Goal: Task Accomplishment & Management: Manage account settings

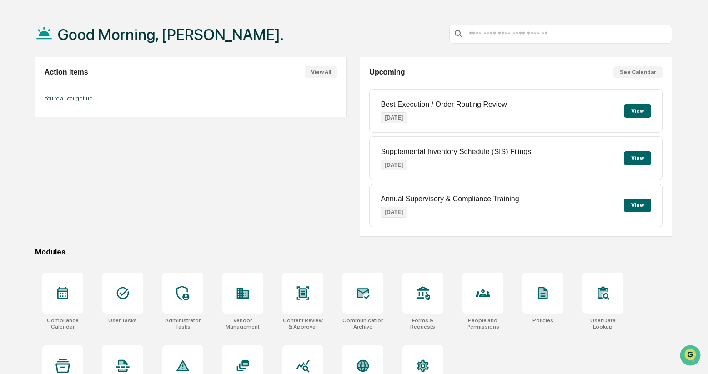
scroll to position [68, 0]
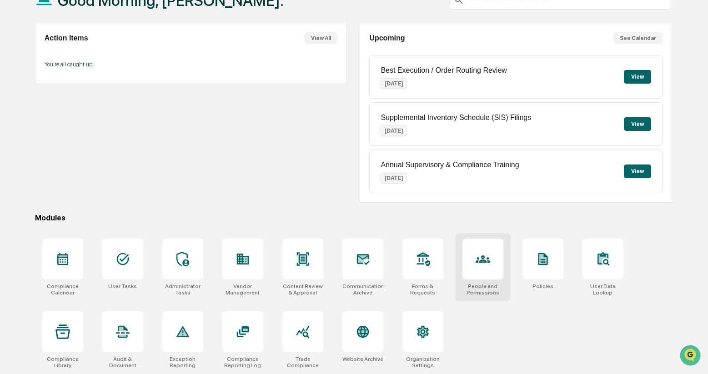
click at [473, 262] on div at bounding box center [483, 259] width 41 height 41
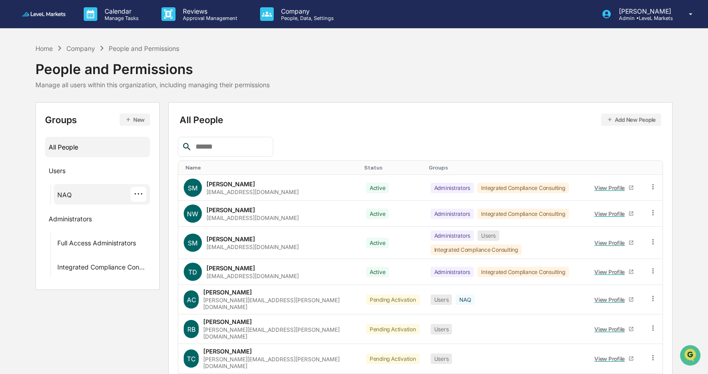
click at [94, 197] on div "NAQ ···" at bounding box center [101, 194] width 89 height 15
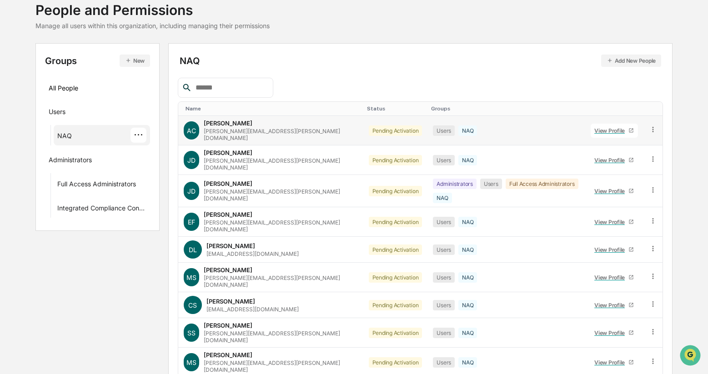
scroll to position [75, 0]
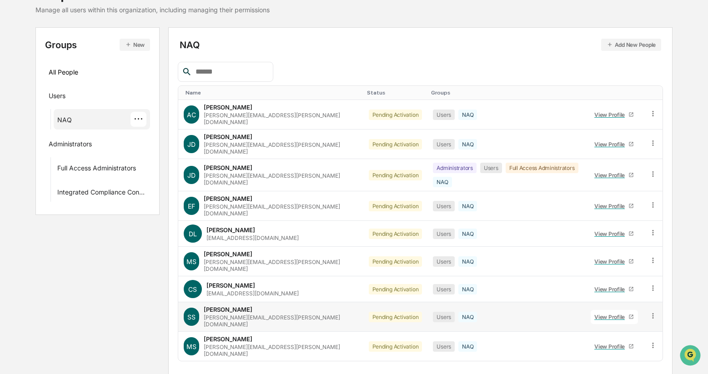
click at [653, 312] on icon at bounding box center [653, 316] width 9 height 9
click at [633, 326] on div "Groups & Permissions" at bounding box center [613, 331] width 76 height 11
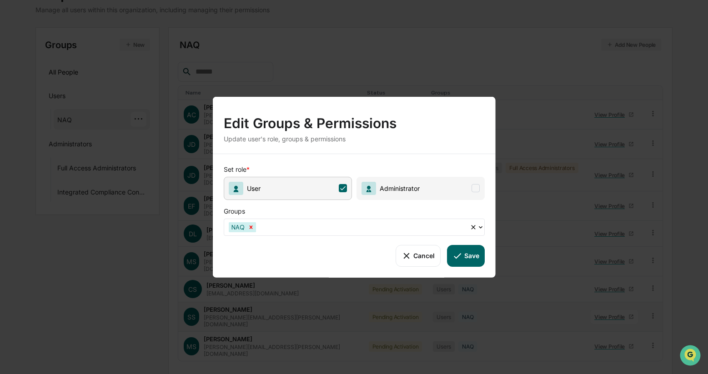
click at [252, 228] on icon "Remove NAQ" at bounding box center [251, 227] width 6 height 6
click at [473, 253] on button "Save" at bounding box center [466, 256] width 38 height 22
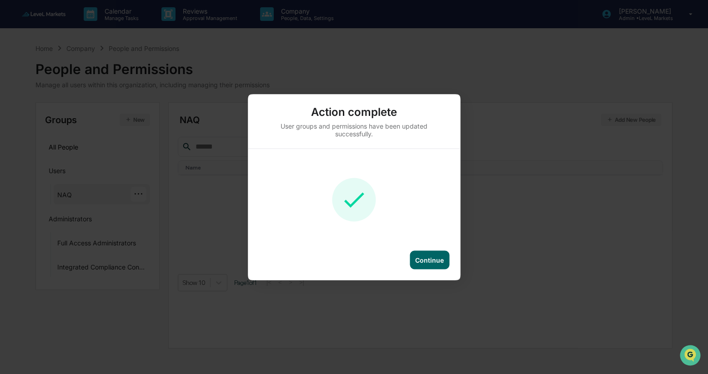
scroll to position [0, 0]
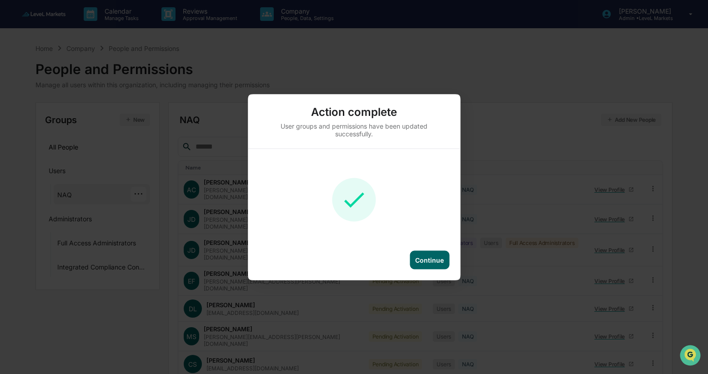
click at [429, 261] on div "Continue" at bounding box center [429, 260] width 29 height 8
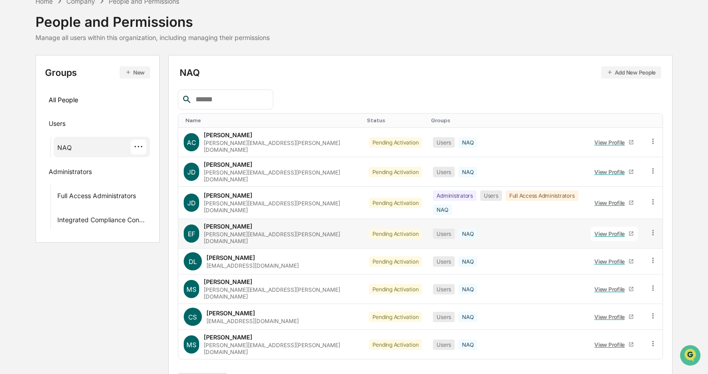
scroll to position [49, 0]
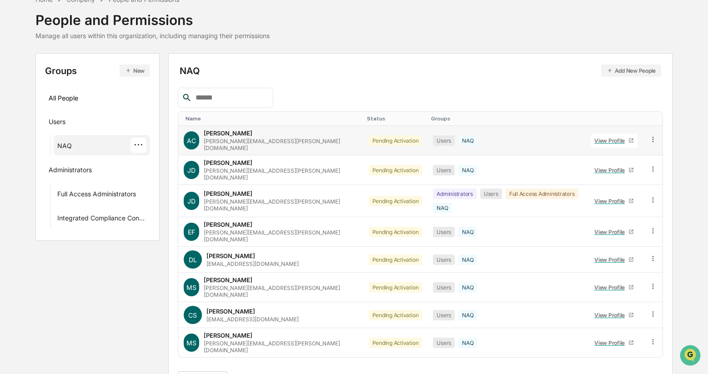
click at [653, 138] on icon at bounding box center [653, 140] width 9 height 9
click at [614, 174] on div "Change Status" at bounding box center [613, 172] width 76 height 11
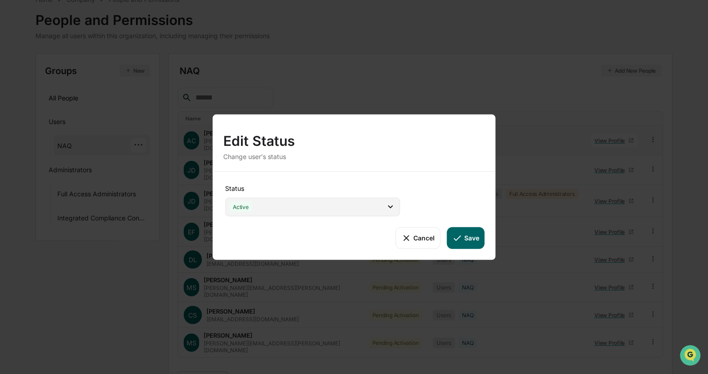
click at [389, 207] on icon at bounding box center [391, 207] width 10 height 10
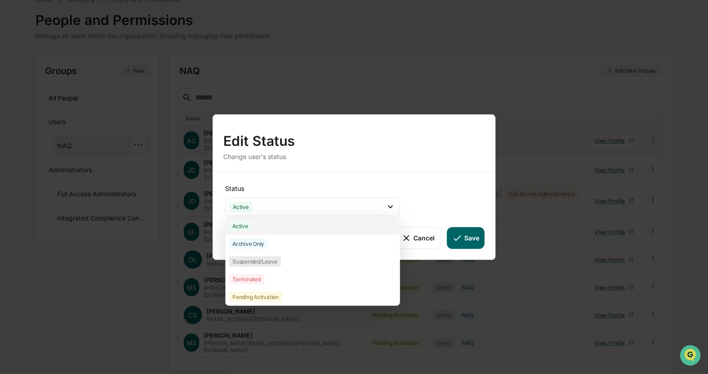
click at [355, 229] on div "Active" at bounding box center [312, 226] width 175 height 18
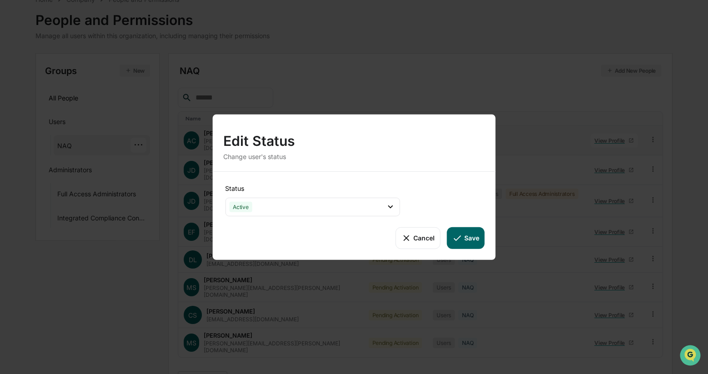
click at [468, 238] on button "Save" at bounding box center [466, 238] width 38 height 22
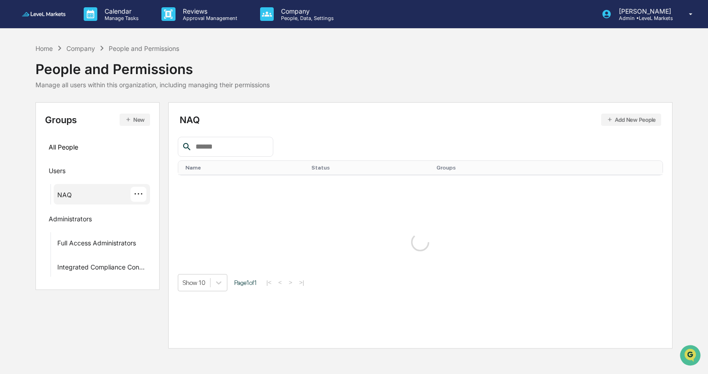
scroll to position [0, 0]
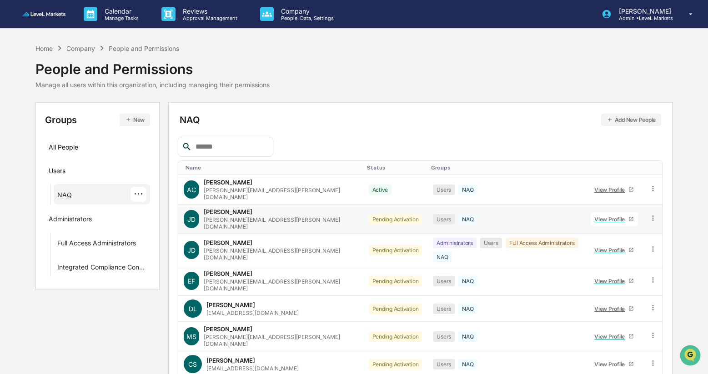
click at [651, 215] on icon at bounding box center [653, 218] width 9 height 9
click at [633, 246] on div "Change Status" at bounding box center [613, 251] width 76 height 11
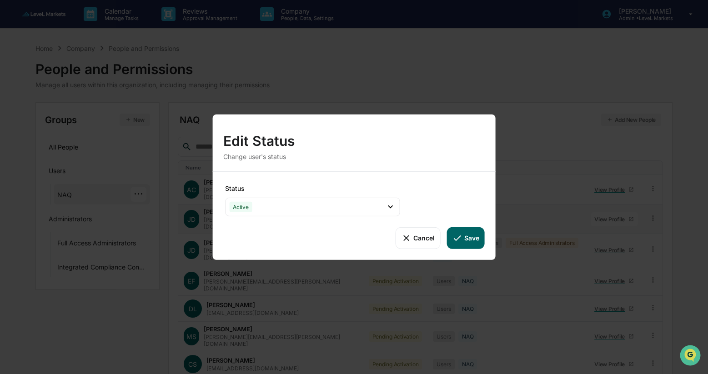
click at [469, 233] on button "Save" at bounding box center [466, 238] width 38 height 22
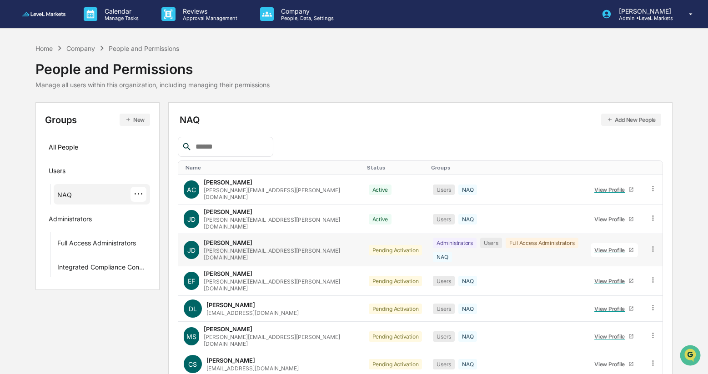
click at [653, 245] on icon at bounding box center [653, 249] width 9 height 9
click at [639, 277] on div "Change Status" at bounding box center [613, 282] width 76 height 11
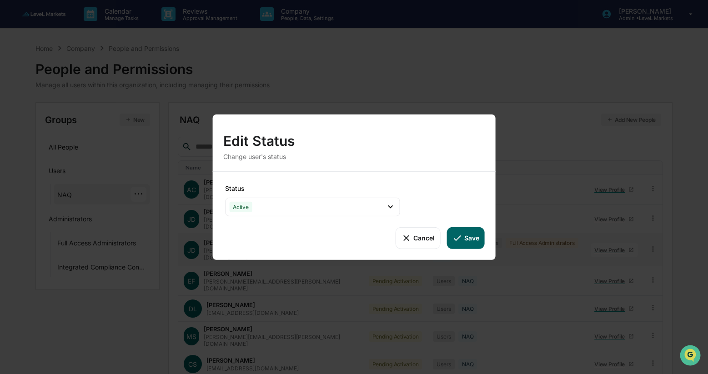
click at [471, 242] on button "Save" at bounding box center [466, 238] width 38 height 22
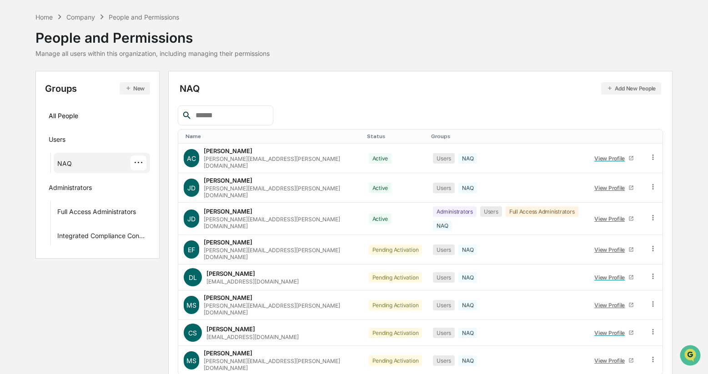
scroll to position [49, 0]
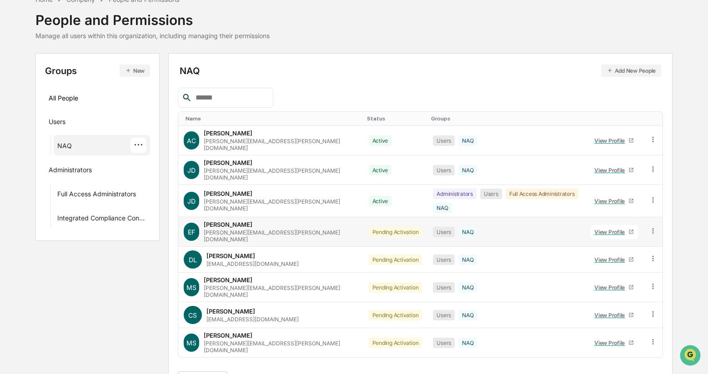
click at [653, 227] on icon at bounding box center [653, 231] width 9 height 9
click at [607, 259] on div "Change Status" at bounding box center [613, 264] width 76 height 11
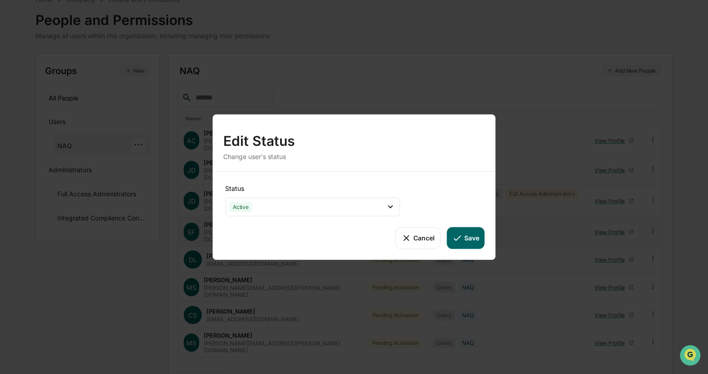
click at [464, 239] on button "Save" at bounding box center [466, 238] width 38 height 22
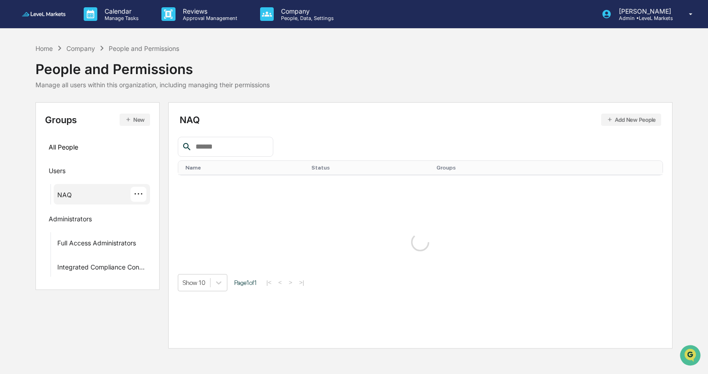
scroll to position [0, 0]
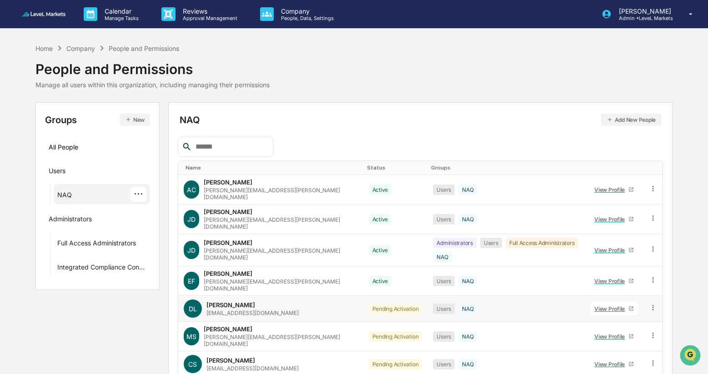
click at [653, 305] on icon at bounding box center [653, 307] width 1 height 5
click at [620, 336] on div "Change Status" at bounding box center [613, 341] width 76 height 11
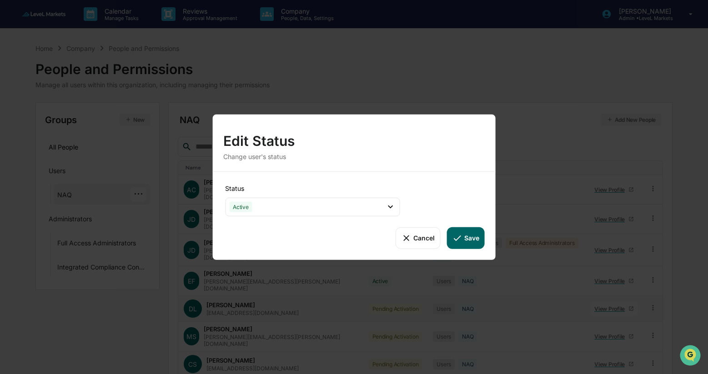
click at [465, 241] on button "Save" at bounding box center [466, 238] width 38 height 22
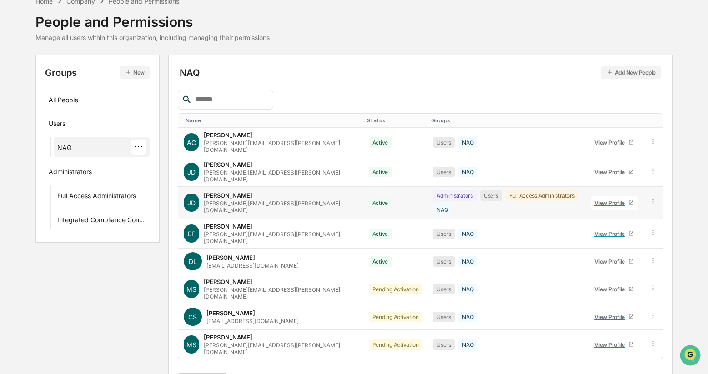
scroll to position [49, 0]
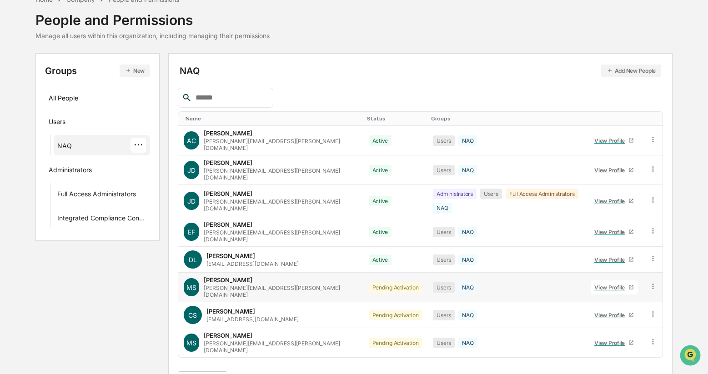
click at [653, 284] on icon at bounding box center [653, 286] width 1 height 5
click at [629, 314] on div "Change Status" at bounding box center [613, 319] width 76 height 11
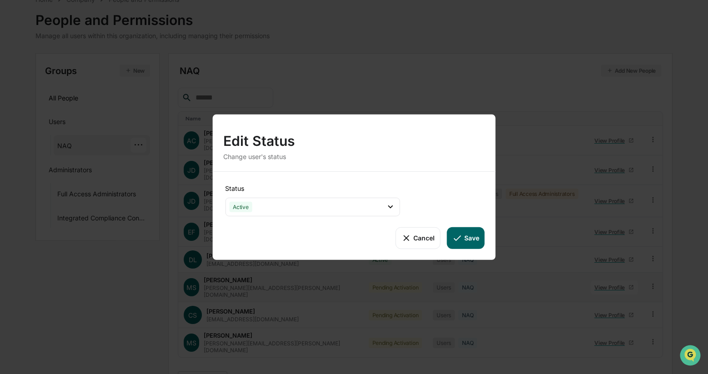
click at [468, 240] on button "Save" at bounding box center [466, 238] width 38 height 22
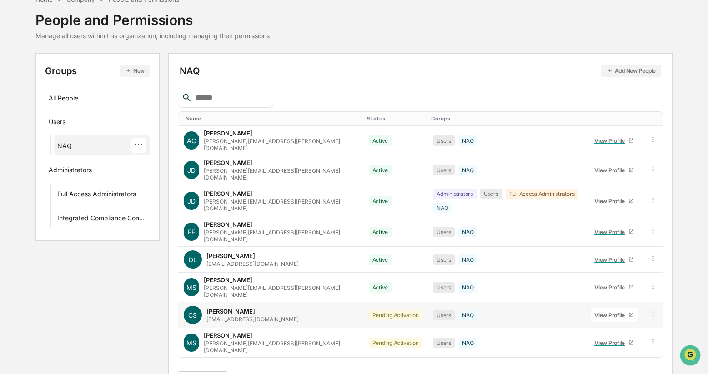
click at [653, 310] on icon at bounding box center [653, 314] width 9 height 9
click at [626, 342] on div "Change Status" at bounding box center [613, 347] width 76 height 11
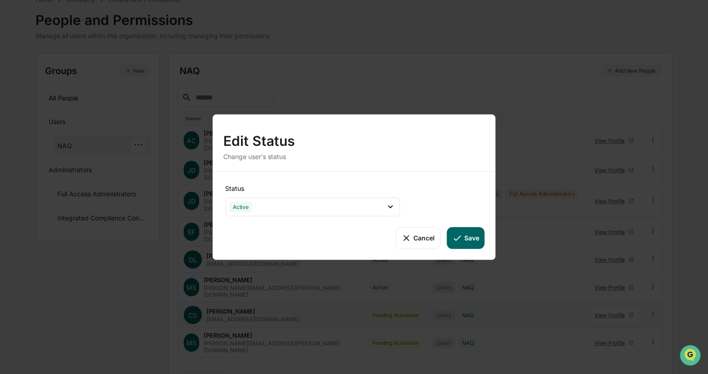
click at [469, 238] on button "Save" at bounding box center [466, 238] width 38 height 22
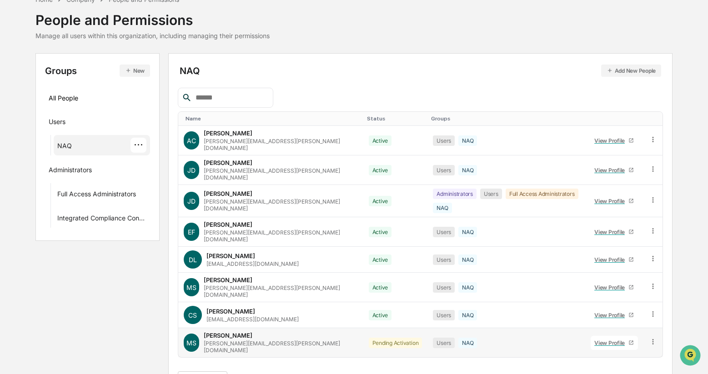
click at [651, 338] on icon at bounding box center [653, 342] width 9 height 9
click at [618, 370] on div "Change Status" at bounding box center [613, 375] width 76 height 11
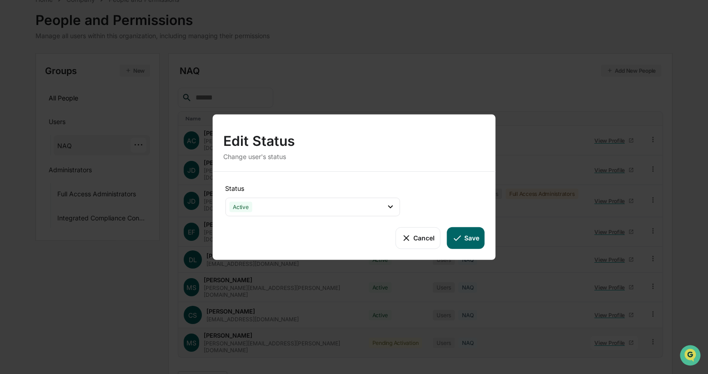
click at [469, 238] on button "Save" at bounding box center [466, 238] width 38 height 22
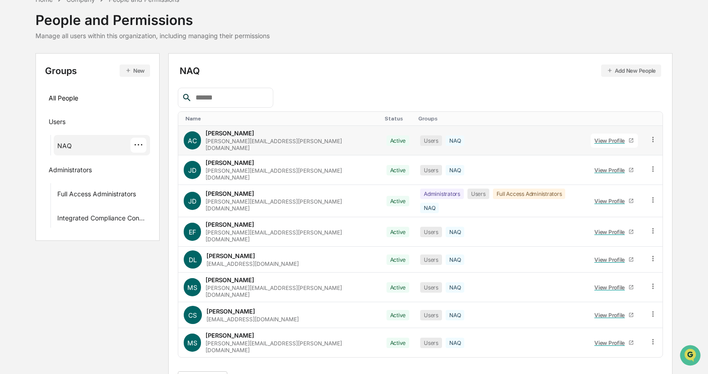
click at [649, 136] on icon at bounding box center [653, 140] width 9 height 9
click at [521, 63] on div "NAQ Add New People Name Status Groups [PERSON_NAME] Camlin [EMAIL_ADDRESS][PERS…" at bounding box center [421, 226] width 486 height 326
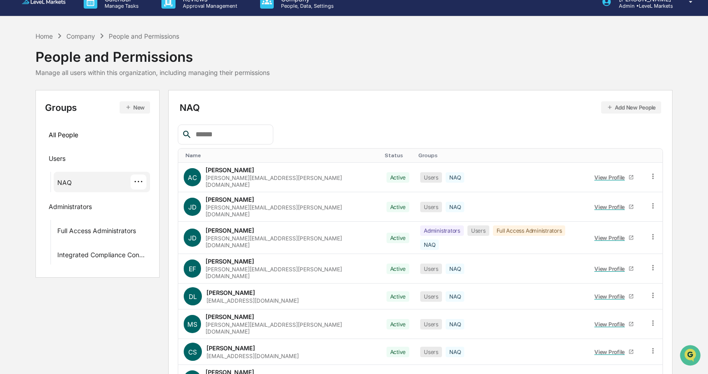
scroll to position [0, 0]
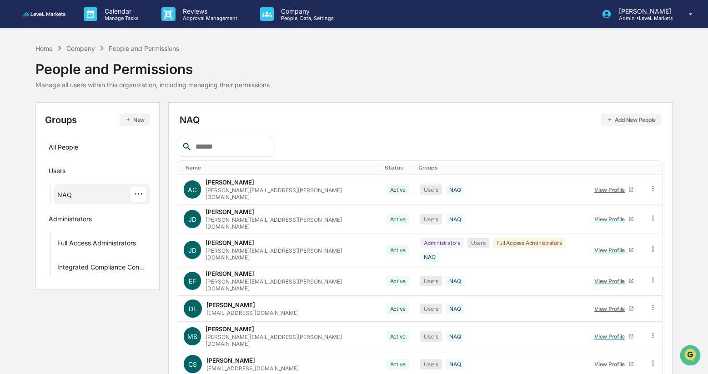
click at [41, 16] on link at bounding box center [49, 14] width 55 height 28
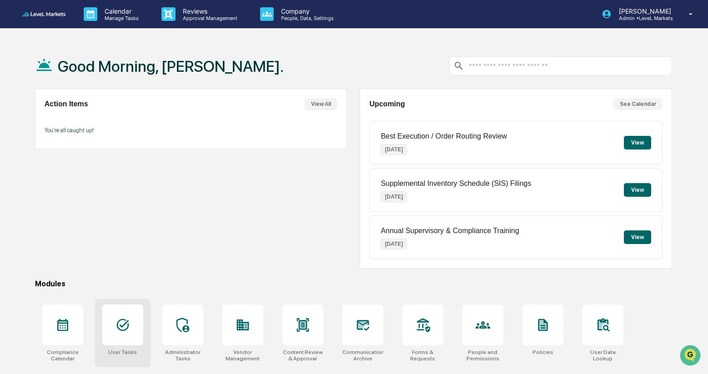
click at [128, 325] on icon at bounding box center [122, 325] width 12 height 12
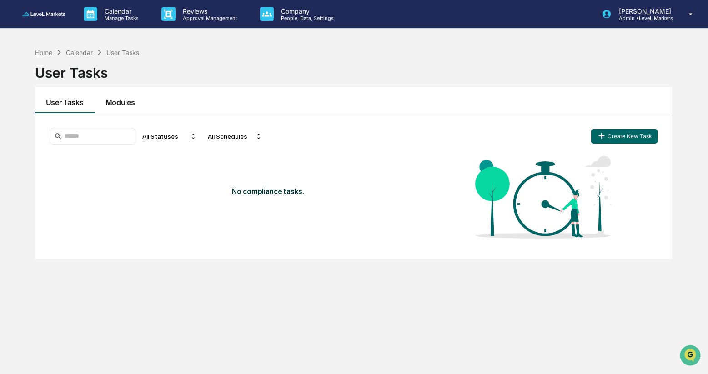
click at [122, 102] on button "Modules" at bounding box center [120, 100] width 51 height 26
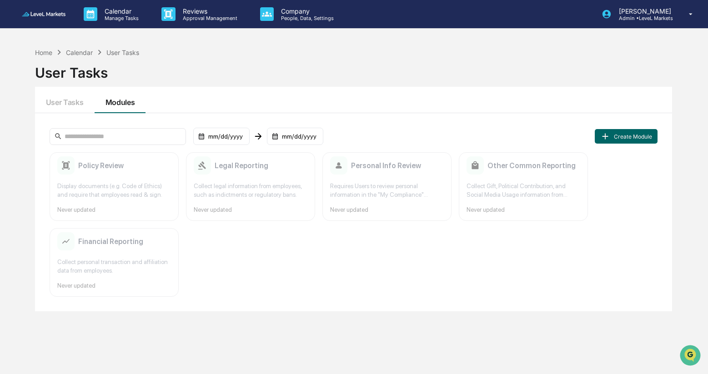
click at [51, 14] on img at bounding box center [44, 14] width 44 height 4
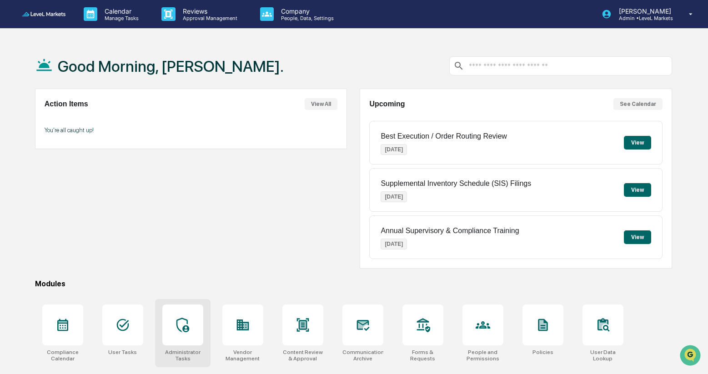
click at [181, 328] on icon at bounding box center [183, 325] width 15 height 15
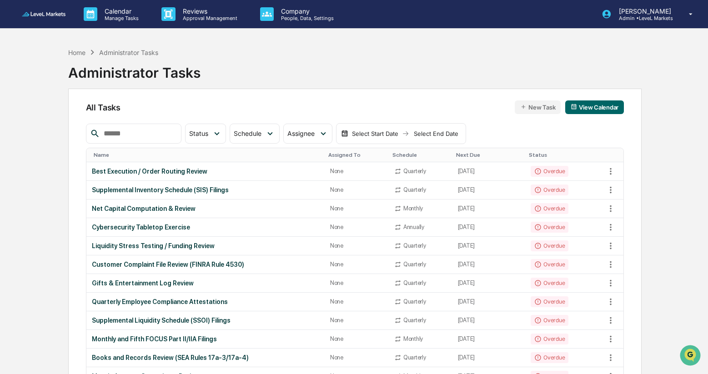
click at [163, 133] on input "text" at bounding box center [138, 134] width 77 height 12
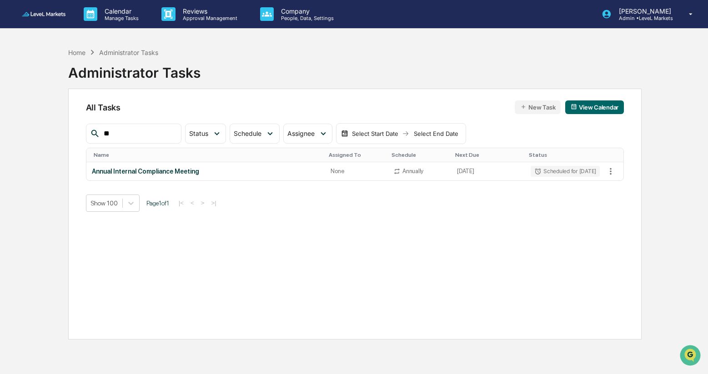
type input "*"
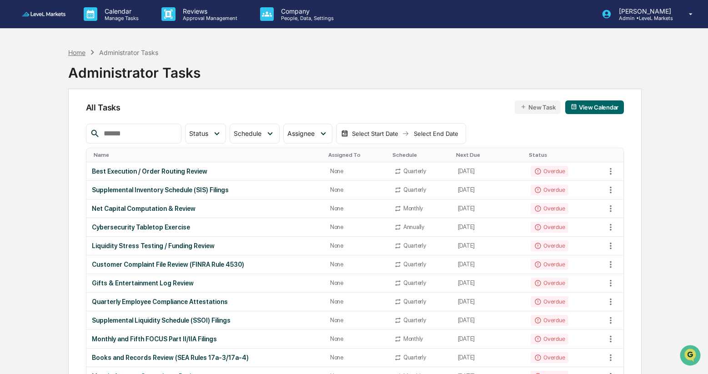
click at [75, 54] on div "Home" at bounding box center [76, 53] width 17 height 8
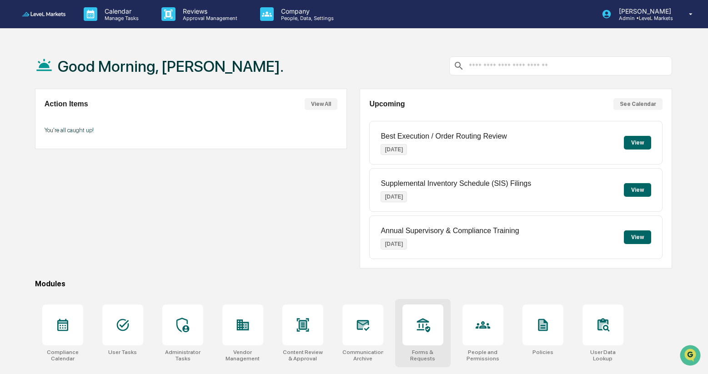
click at [424, 325] on icon at bounding box center [423, 326] width 13 height 14
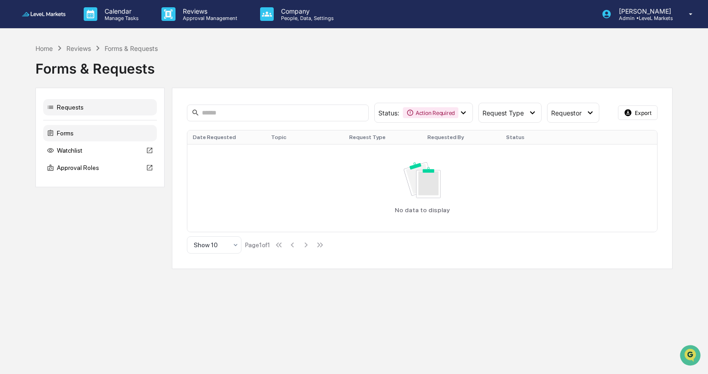
click at [82, 134] on div "Forms" at bounding box center [100, 133] width 114 height 16
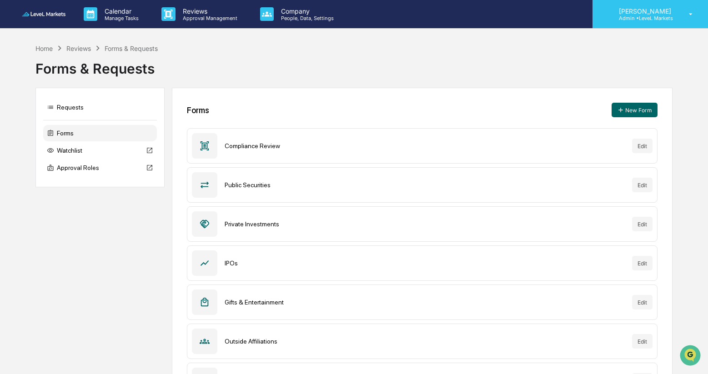
click at [648, 15] on p "Admin • LeveL Markets" at bounding box center [644, 18] width 64 height 6
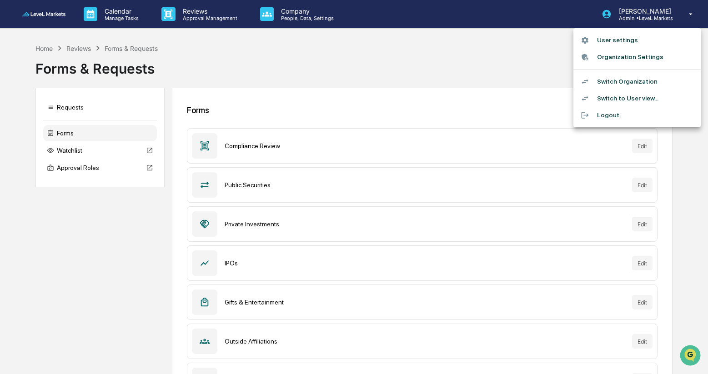
click at [612, 81] on li "Switch Organization" at bounding box center [637, 81] width 127 height 17
